Goal: Task Accomplishment & Management: Manage account settings

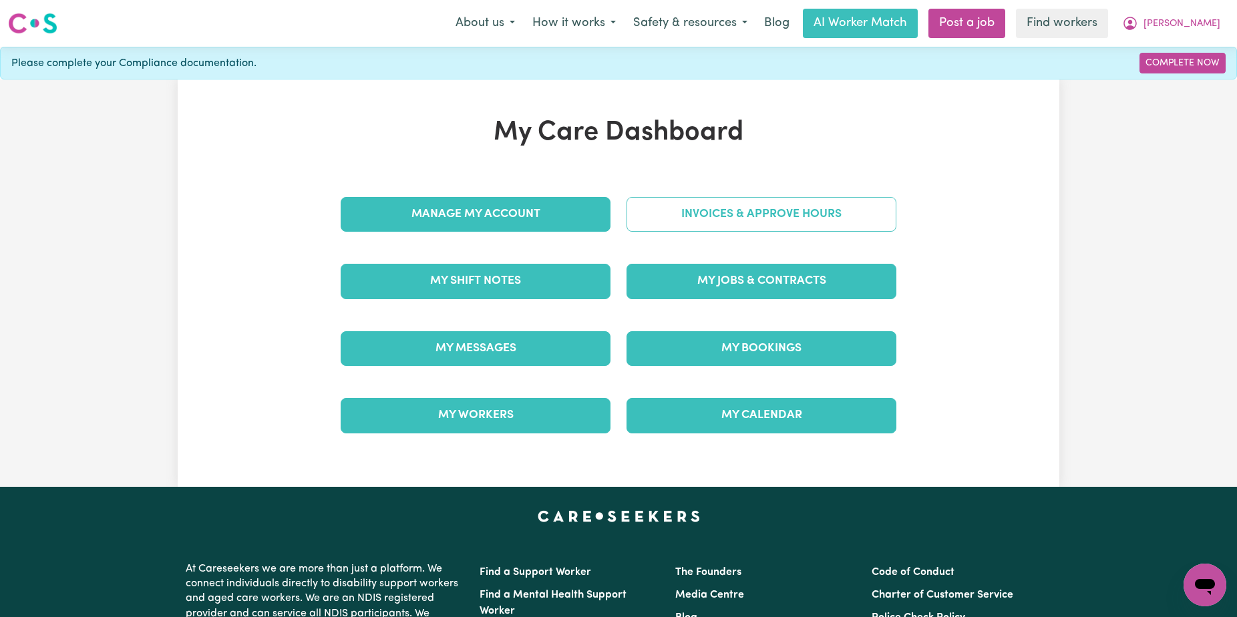
click at [783, 206] on link "Invoices & Approve Hours" at bounding box center [762, 214] width 270 height 35
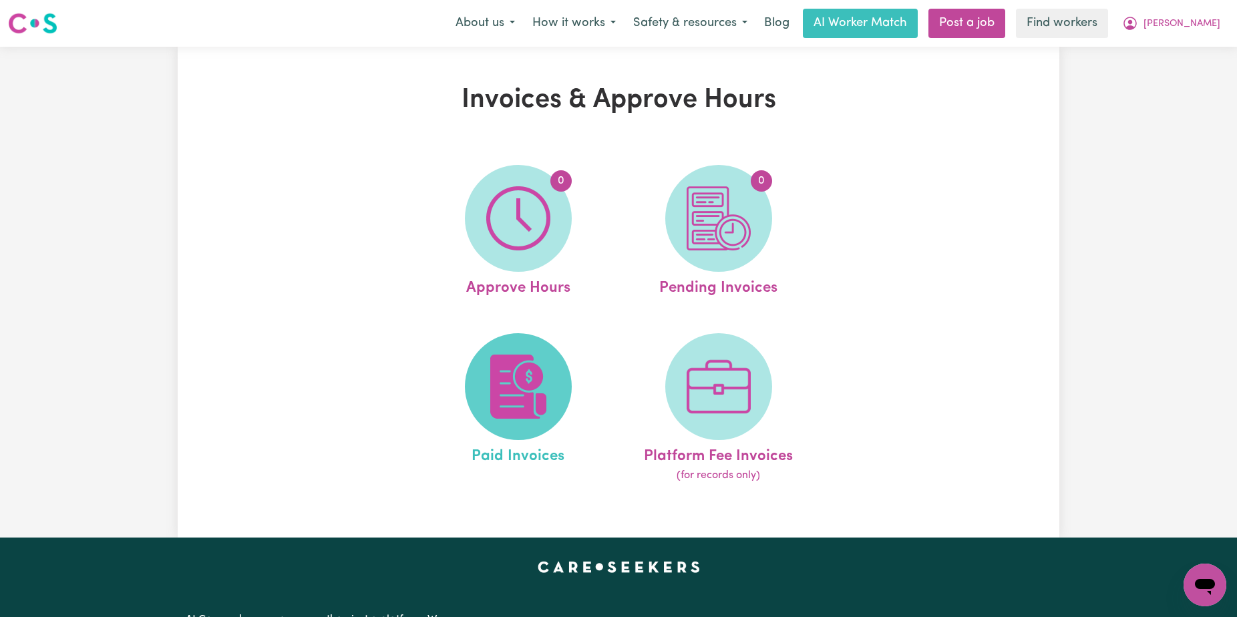
click at [530, 362] on img at bounding box center [518, 387] width 64 height 64
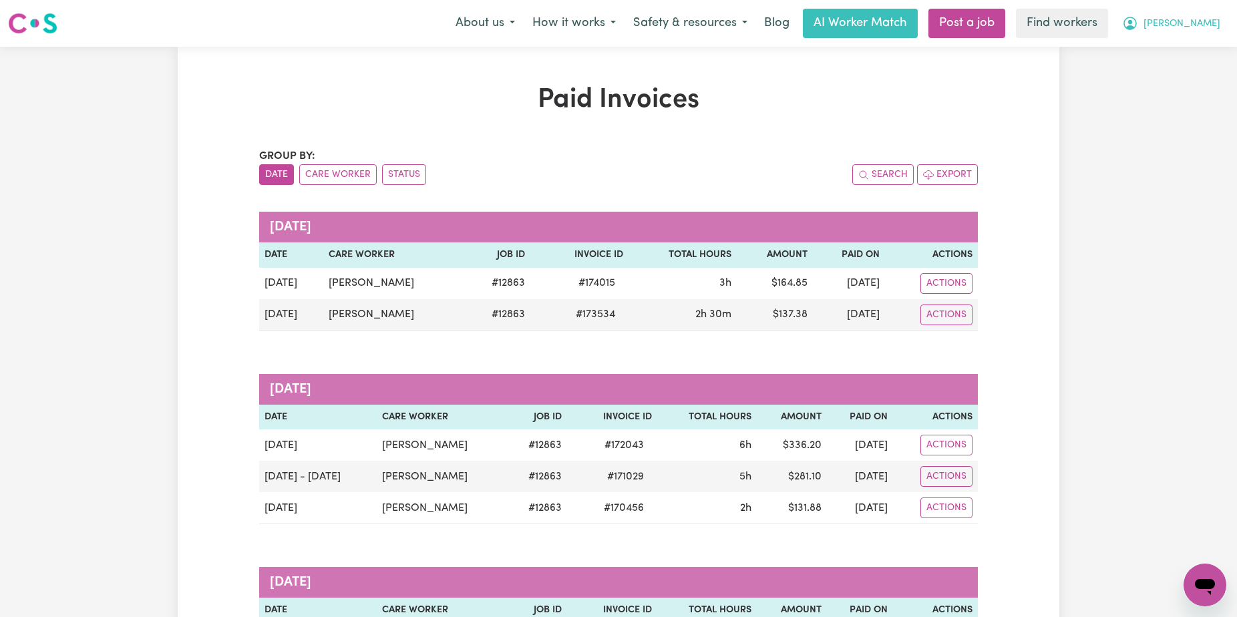
click at [1199, 23] on span "[PERSON_NAME]" at bounding box center [1181, 24] width 77 height 15
click at [1198, 77] on link "Logout" at bounding box center [1176, 76] width 106 height 25
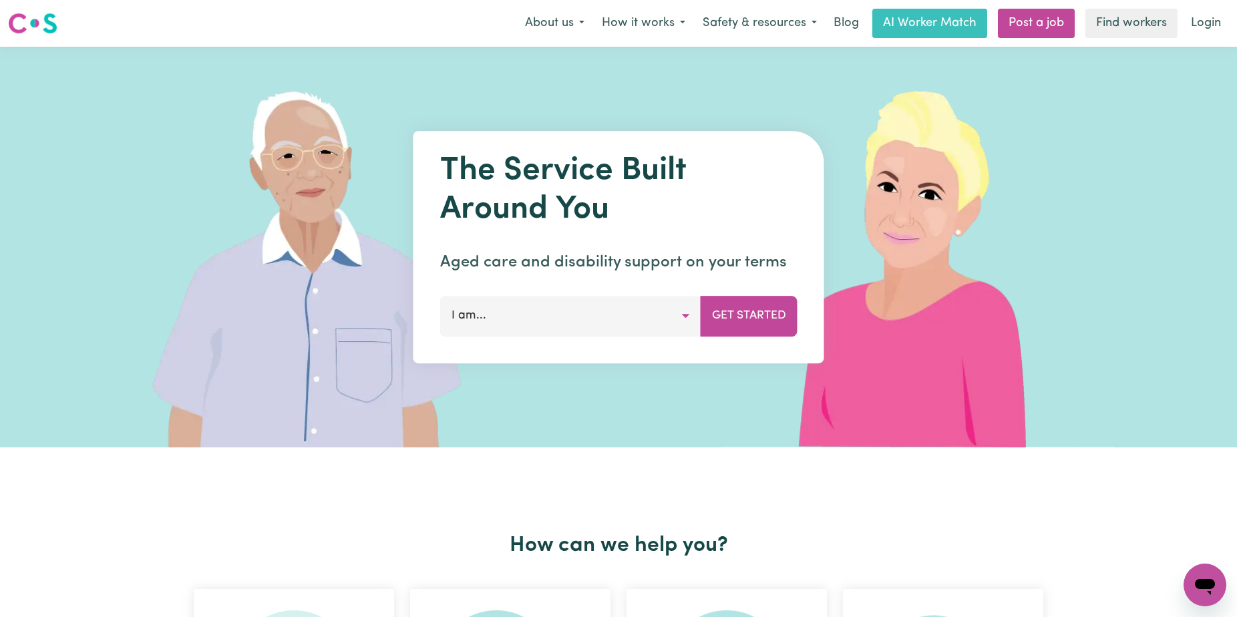
click at [1198, 21] on link "Login" at bounding box center [1206, 23] width 46 height 29
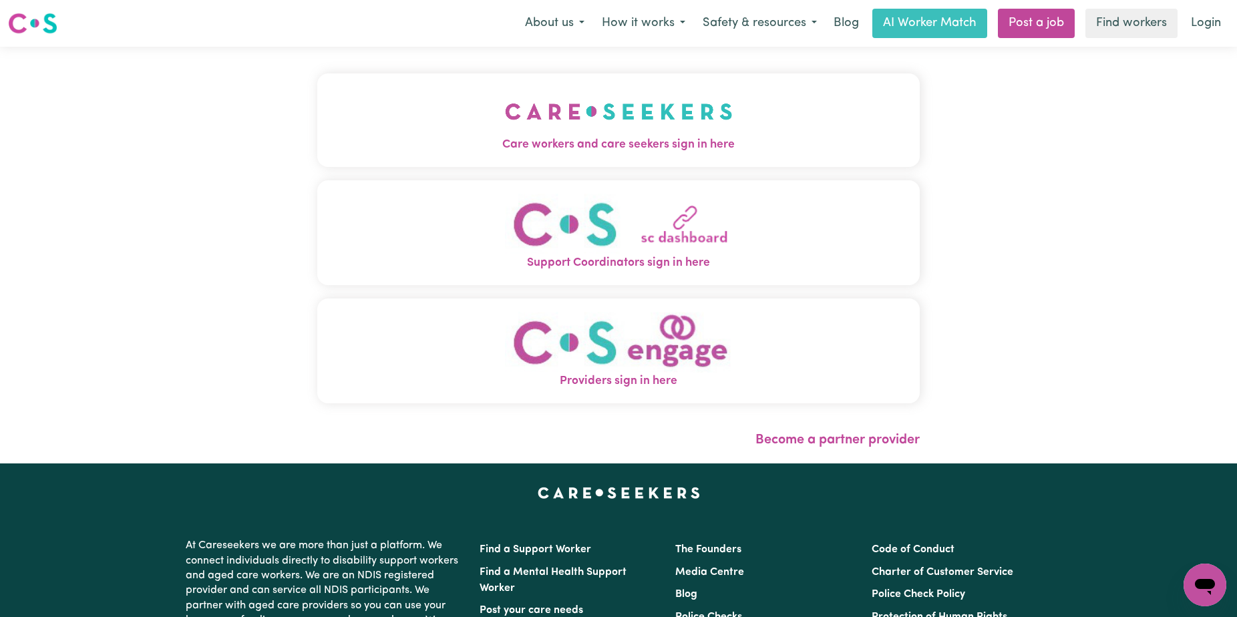
click at [625, 133] on button "Care workers and care seekers sign in here" at bounding box center [618, 120] width 602 height 94
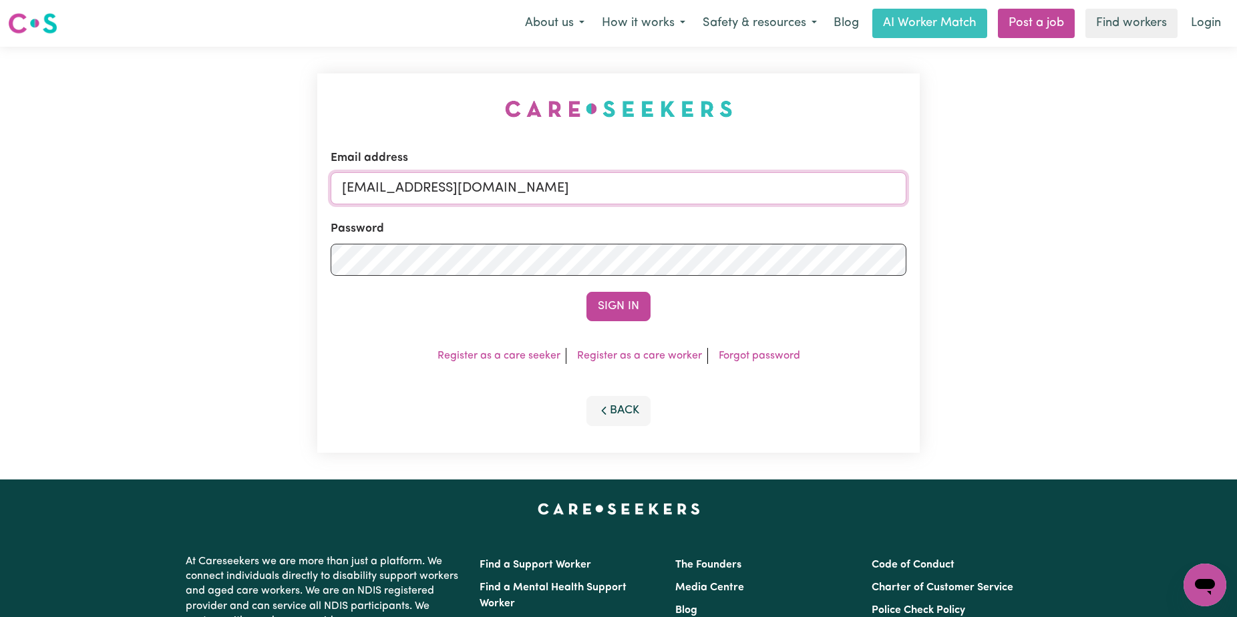
drag, startPoint x: 757, startPoint y: 189, endPoint x: 412, endPoint y: 195, distance: 344.7
click at [412, 195] on input "[EMAIL_ADDRESS][DOMAIN_NAME]" at bounding box center [619, 188] width 576 height 32
paste input "OhannesJeankoulianYACH"
type input "[EMAIL_ADDRESS][DOMAIN_NAME]"
click at [586, 292] on button "Sign In" at bounding box center [618, 306] width 64 height 29
